Goal: Navigation & Orientation: Find specific page/section

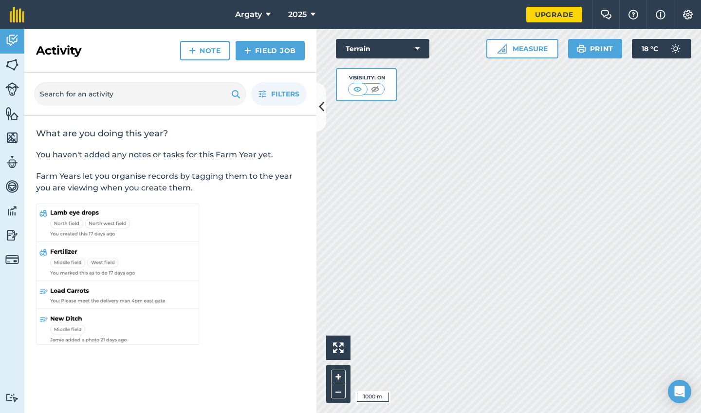
click at [323, 109] on icon at bounding box center [321, 106] width 5 height 17
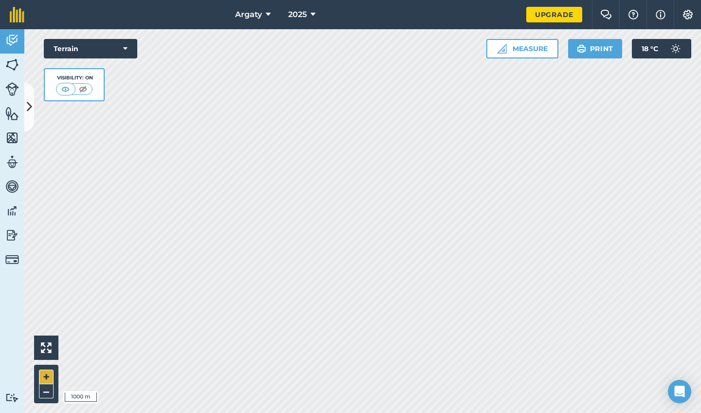
click at [49, 369] on button "+" at bounding box center [46, 376] width 15 height 15
click at [50, 369] on button "–" at bounding box center [46, 391] width 15 height 14
click at [98, 48] on button "Terrain" at bounding box center [90, 48] width 93 height 19
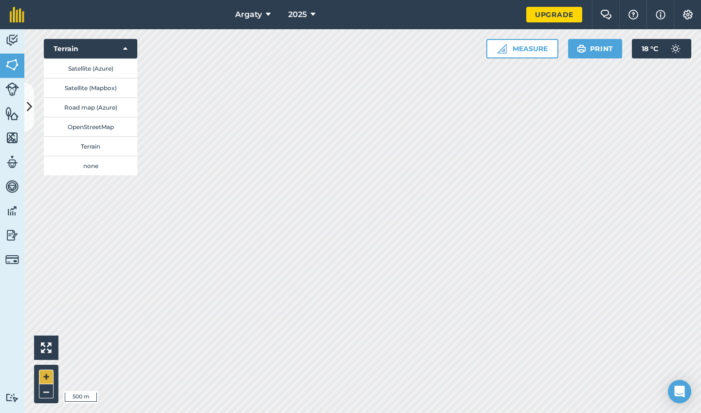
click at [43, 369] on button "+" at bounding box center [46, 376] width 15 height 15
click at [97, 72] on button "Satellite (Azure)" at bounding box center [90, 67] width 93 height 19
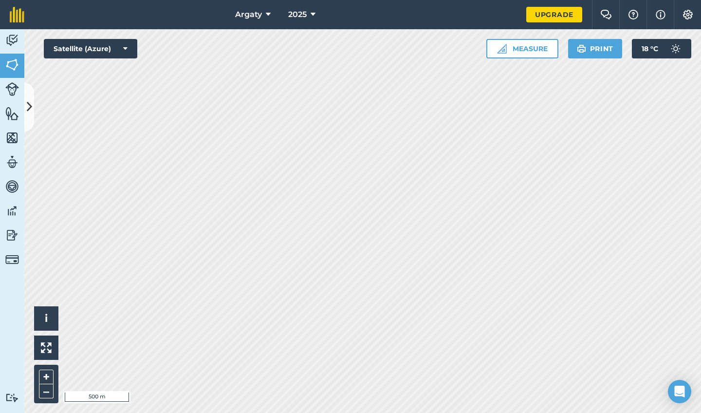
click at [102, 58] on button "Satellite (Azure)" at bounding box center [90, 48] width 93 height 19
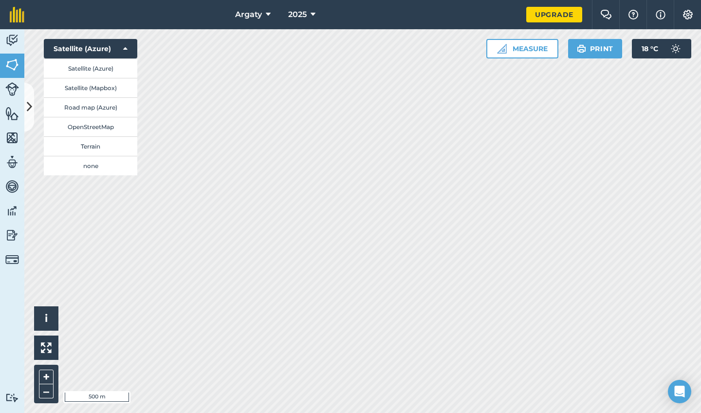
click at [91, 89] on button "Satellite (Mapbox)" at bounding box center [90, 87] width 93 height 19
